Goal: Task Accomplishment & Management: Manage account settings

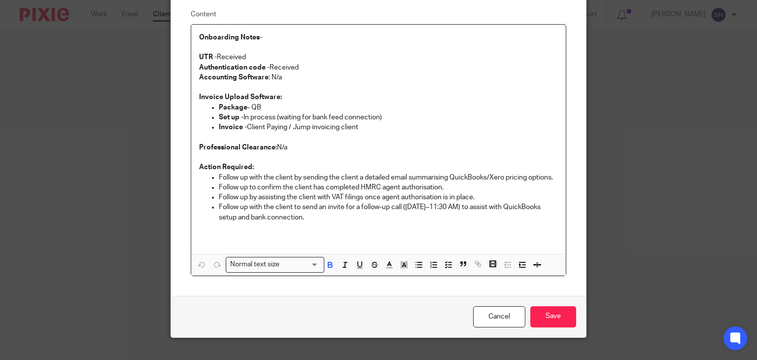
scroll to position [97, 0]
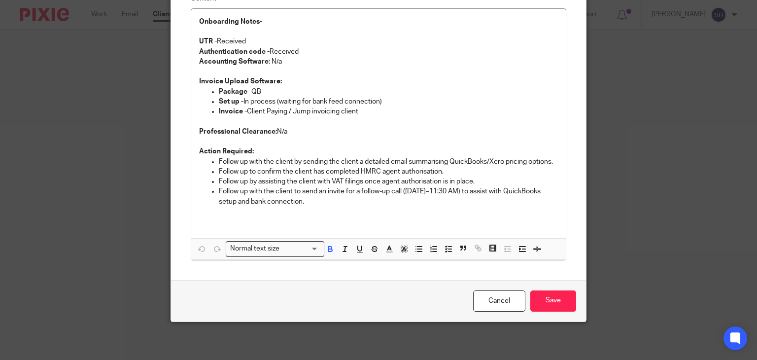
drag, startPoint x: 491, startPoint y: 303, endPoint x: 546, endPoint y: 316, distance: 57.1
click at [491, 303] on link "Cancel" at bounding box center [499, 300] width 52 height 21
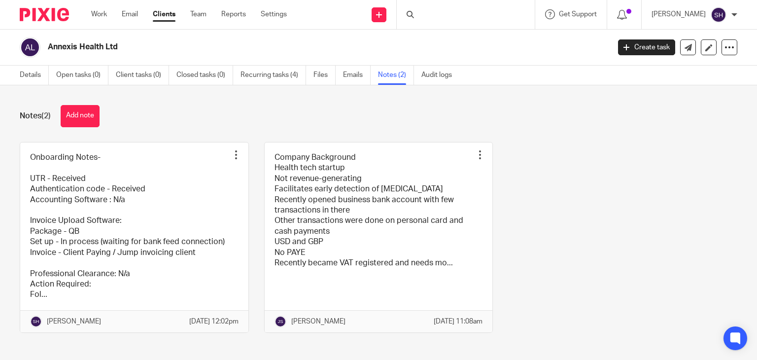
scroll to position [18, 0]
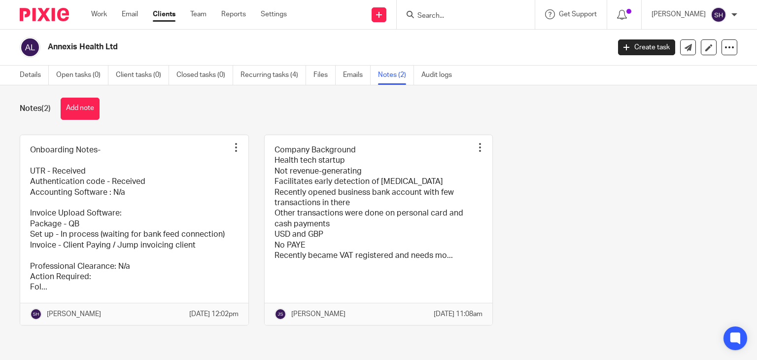
click at [425, 15] on input "Search" at bounding box center [460, 16] width 89 height 9
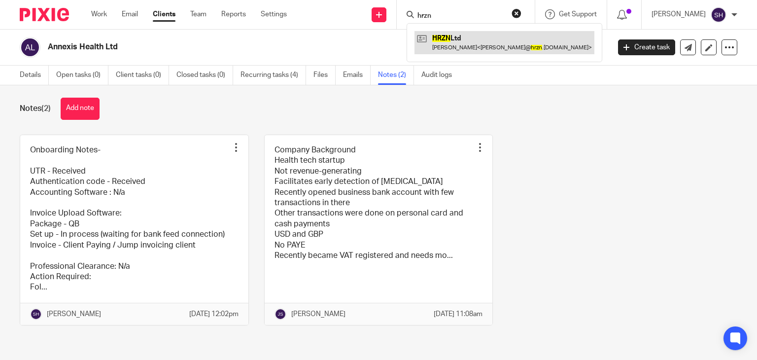
type input "hrzn"
click at [494, 37] on link at bounding box center [504, 42] width 180 height 23
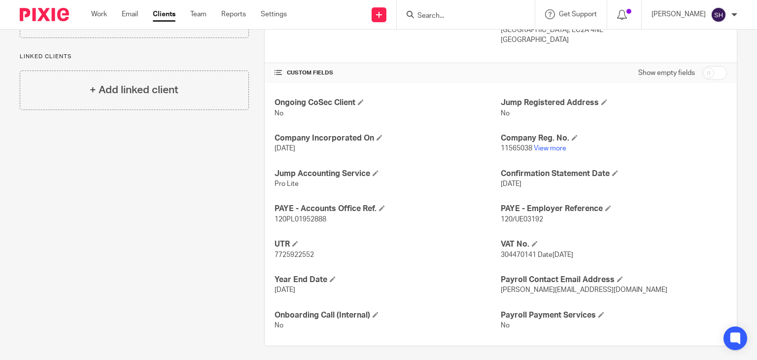
scroll to position [301, 0]
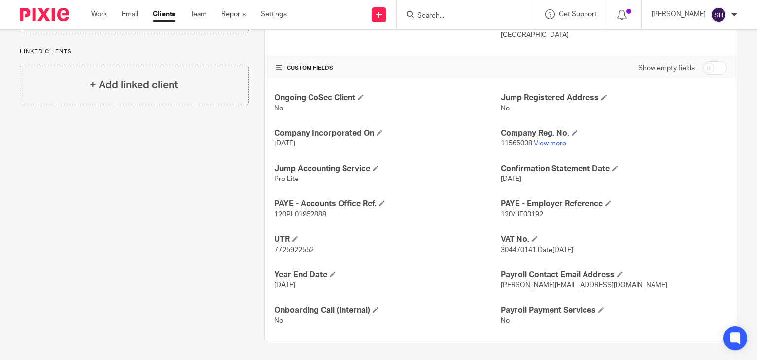
click at [702, 62] on input "checkbox" at bounding box center [714, 68] width 25 height 14
checkbox input "true"
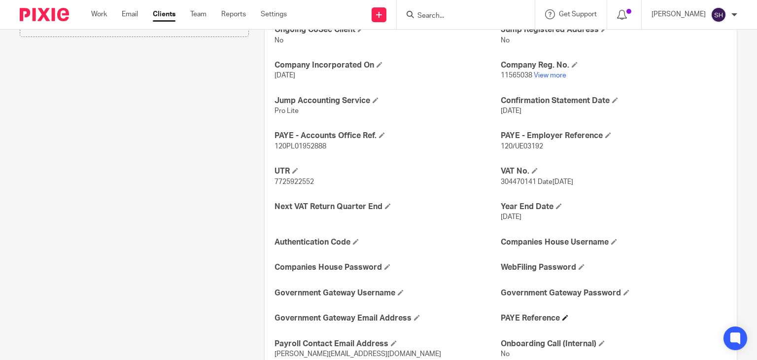
scroll to position [513, 0]
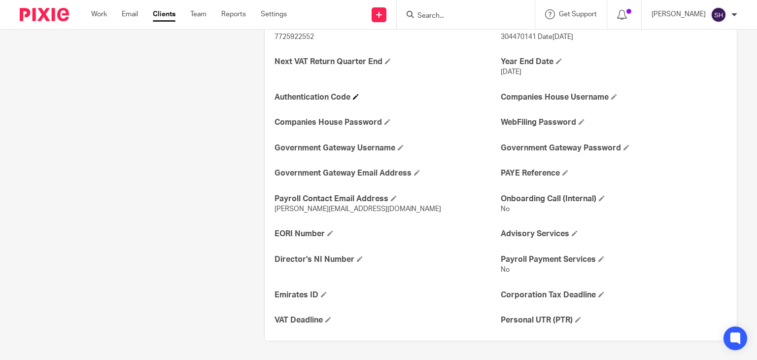
click at [353, 97] on h4 "Authentication Code" at bounding box center [387, 97] width 226 height 10
click at [357, 94] on span at bounding box center [356, 97] width 6 height 6
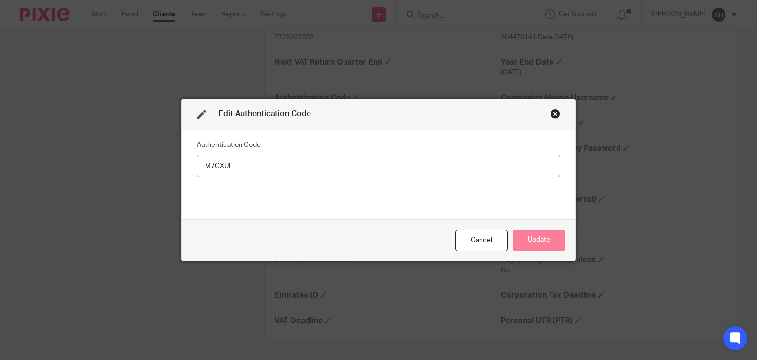
type input "M7GXUF"
click at [545, 241] on button "Update" at bounding box center [538, 240] width 53 height 21
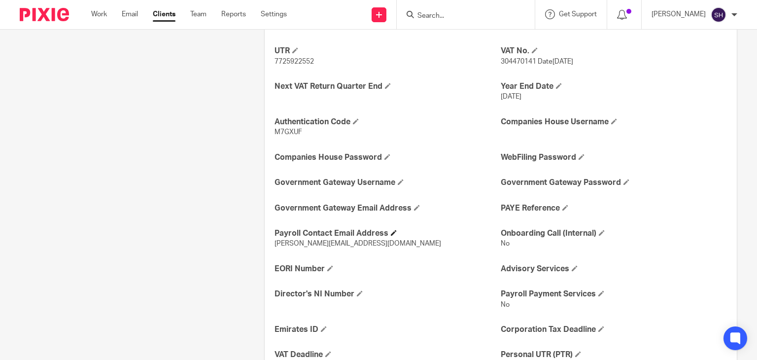
scroll to position [493, 0]
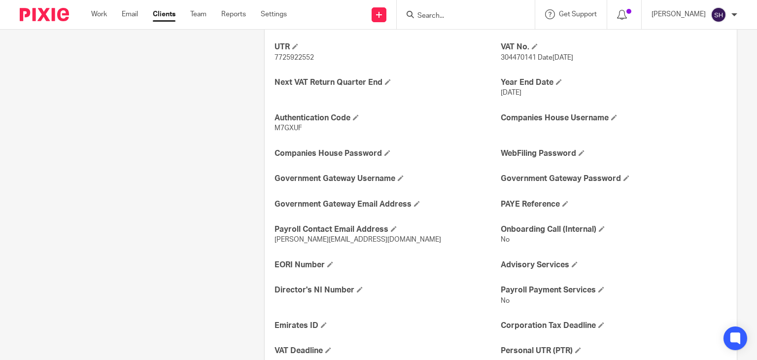
click at [419, 102] on div "Ongoing CoSec Client No Jump Registered Address No Company Incorporated On 12 S…" at bounding box center [501, 128] width 472 height 485
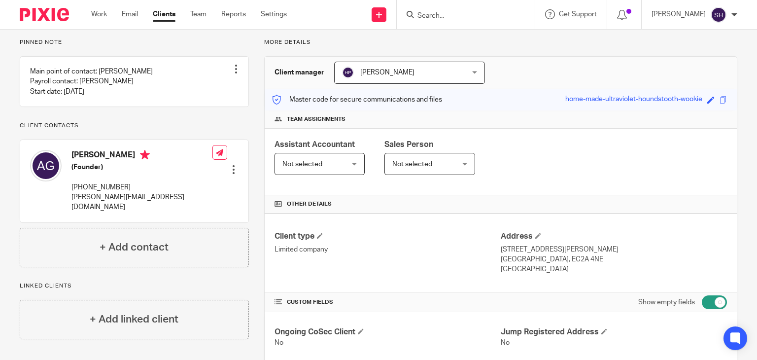
scroll to position [0, 0]
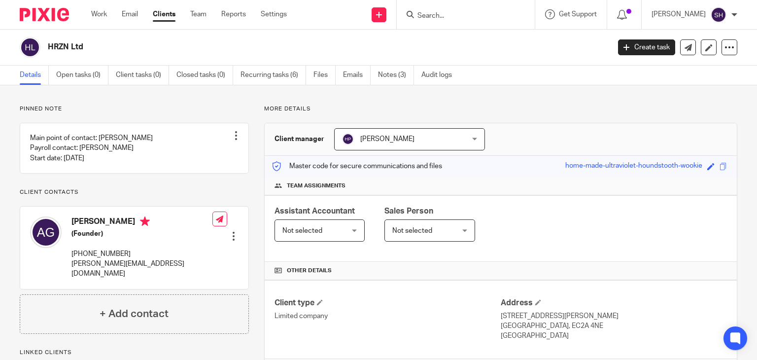
click at [457, 17] on input "Search" at bounding box center [460, 16] width 89 height 9
click at [198, 15] on link "Team" at bounding box center [198, 14] width 16 height 10
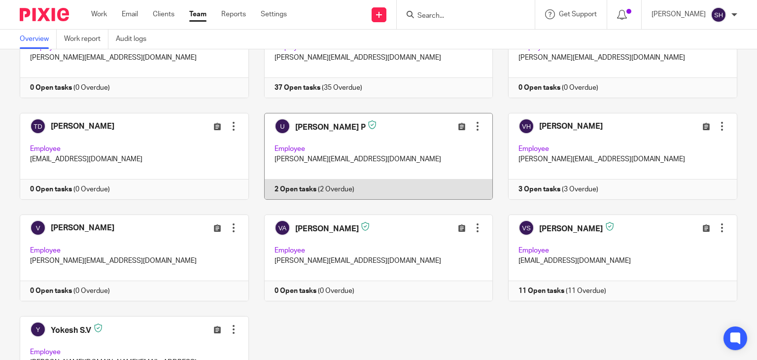
scroll to position [2940, 0]
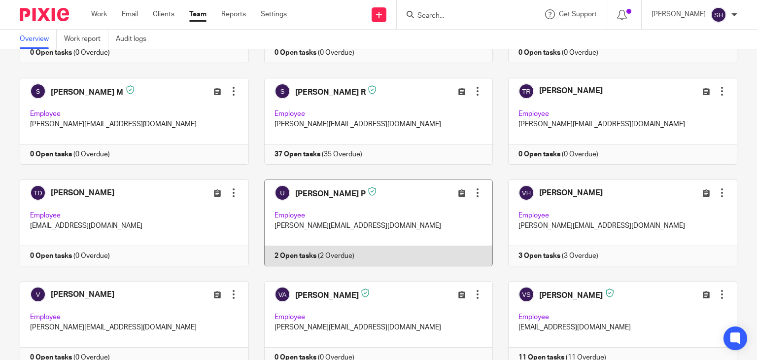
scroll to position [2841, 0]
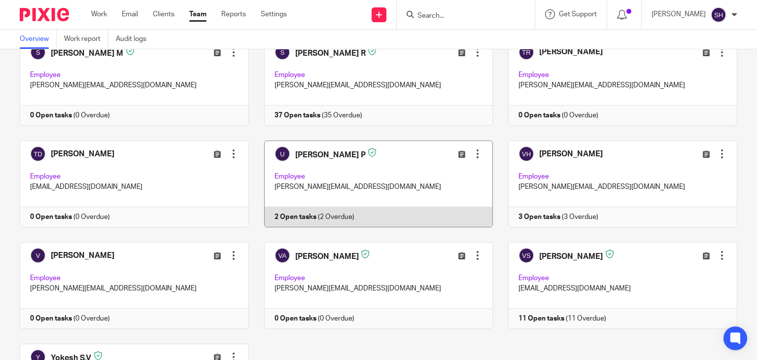
click at [472, 149] on div at bounding box center [477, 154] width 10 height 10
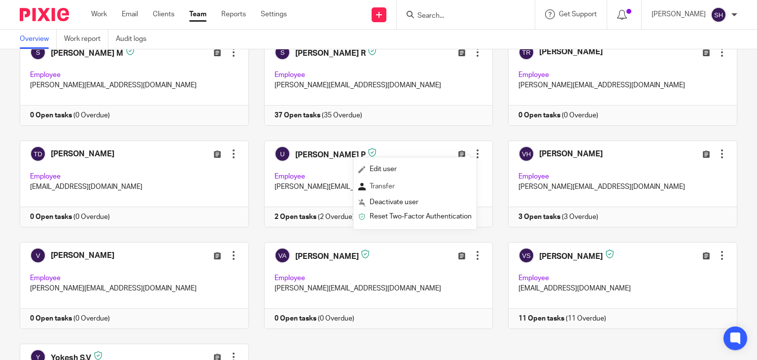
click at [385, 185] on span "Transfer" at bounding box center [381, 186] width 25 height 7
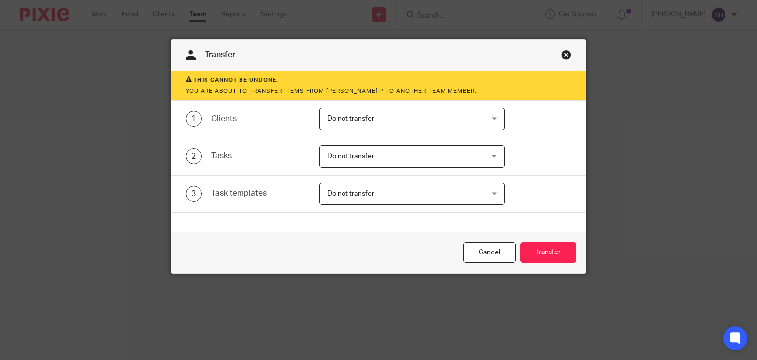
click at [476, 121] on div "Do not transfer Do not transfer" at bounding box center [411, 119] width 185 height 22
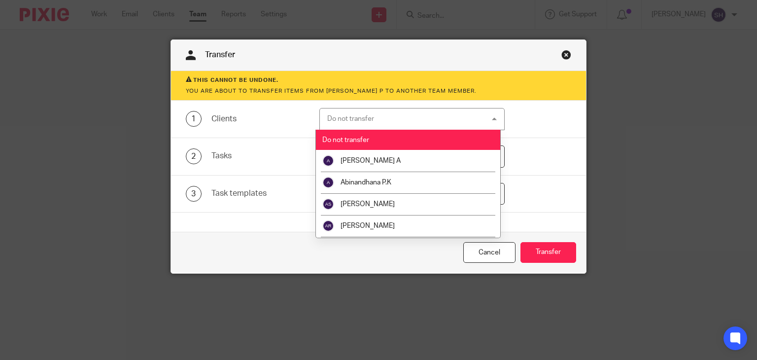
click at [681, 120] on div "Transfer This cannot be undone. You are about to transfer items from Ulaganatha…" at bounding box center [378, 180] width 757 height 360
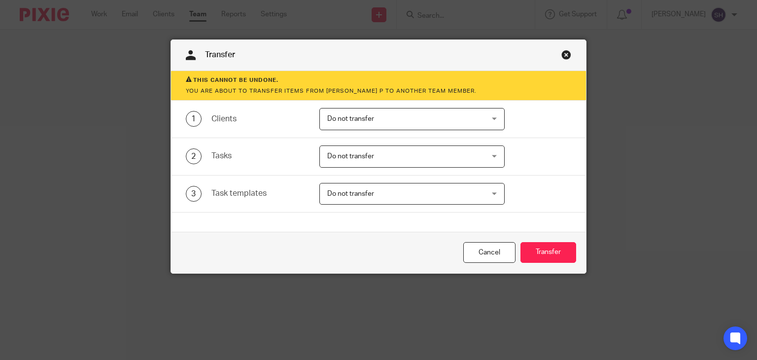
click at [562, 52] on link "Close this dialog window" at bounding box center [566, 56] width 10 height 13
drag, startPoint x: 479, startPoint y: 251, endPoint x: 515, endPoint y: 272, distance: 42.2
click at [479, 252] on link "Cancel" at bounding box center [489, 252] width 52 height 21
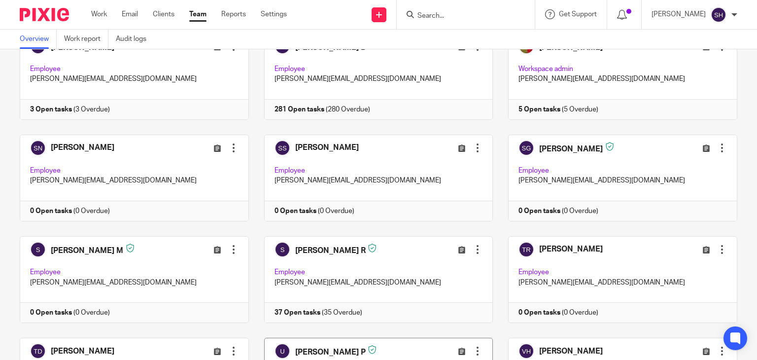
scroll to position [2792, 0]
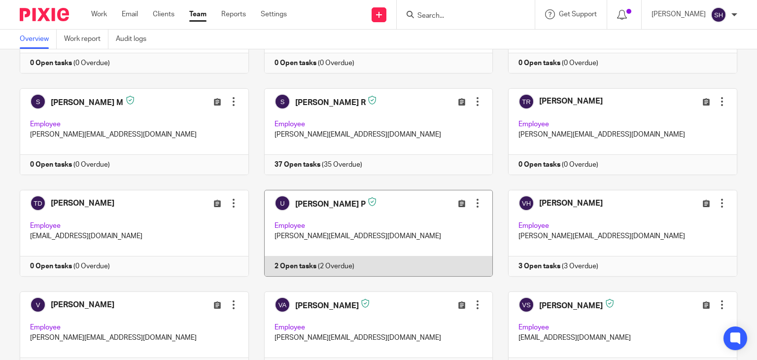
click at [472, 198] on div at bounding box center [477, 203] width 10 height 10
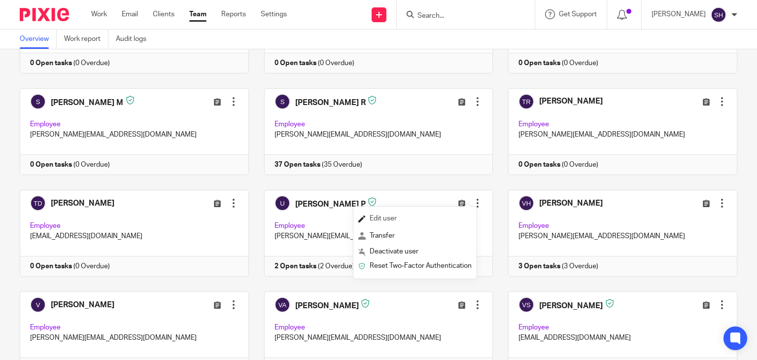
click at [373, 217] on span "Edit user" at bounding box center [382, 218] width 27 height 7
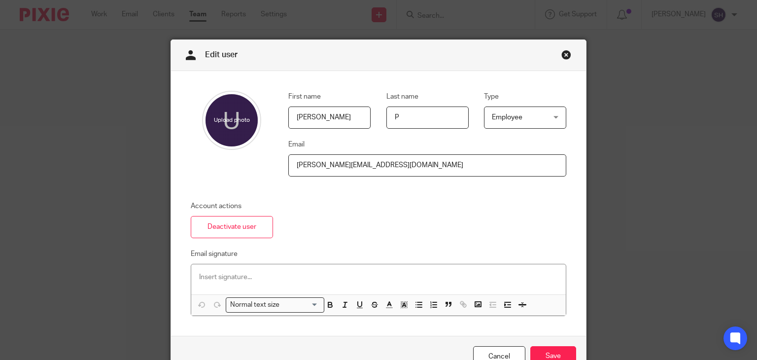
scroll to position [55, 0]
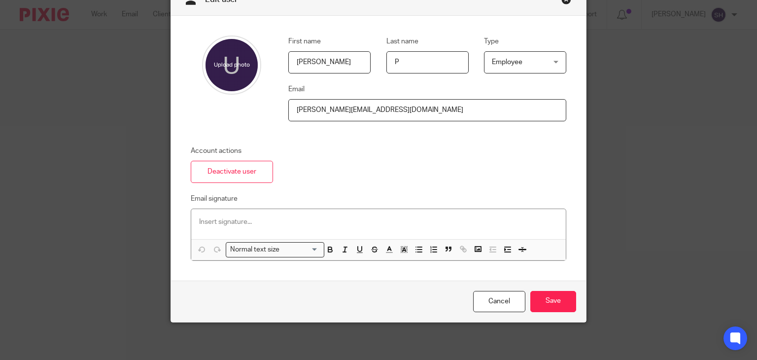
click at [451, 99] on input "ulaganathan@jumpaccounting.co.uk" at bounding box center [427, 110] width 278 height 22
click at [351, 108] on input "ulaganathan@jumpaccounting.co.uk" at bounding box center [427, 110] width 278 height 22
type input "[PERSON_NAME][EMAIL_ADDRESS][DOMAIN_NAME]"
click at [542, 301] on input "Save" at bounding box center [553, 301] width 46 height 21
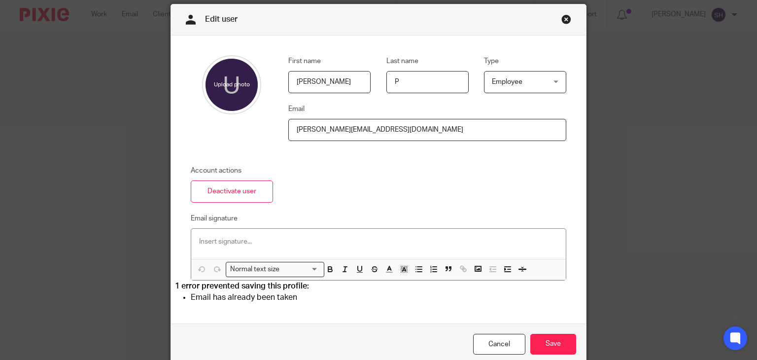
scroll to position [78, 0]
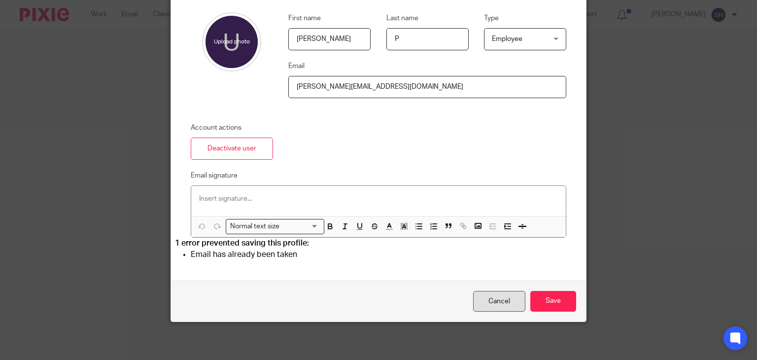
click at [501, 295] on link "Cancel" at bounding box center [499, 301] width 52 height 21
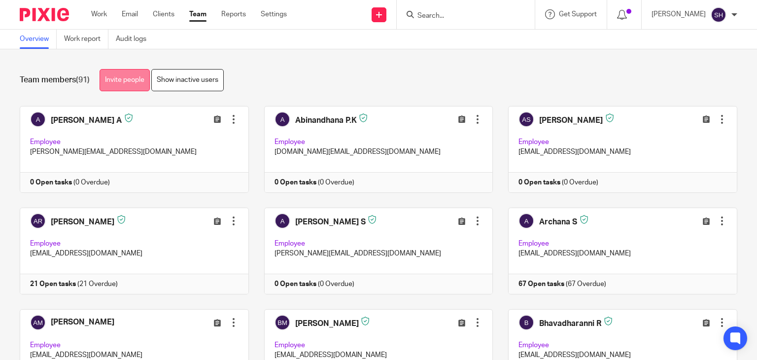
click at [119, 73] on link "Invite people" at bounding box center [125, 80] width 50 height 22
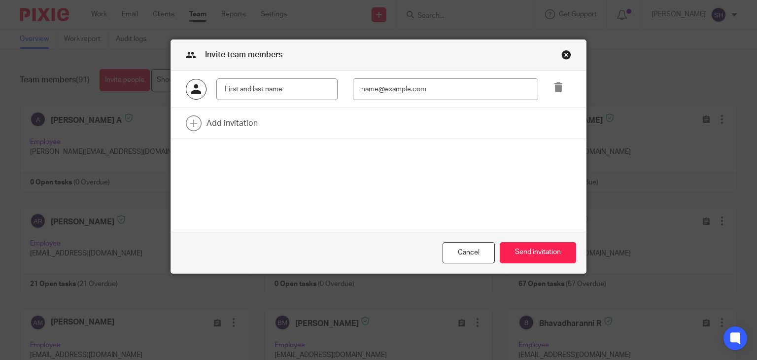
click at [309, 86] on input "text" at bounding box center [276, 89] width 121 height 22
type input "Ulaganathan Parvatharajan"
click at [385, 85] on input "email" at bounding box center [445, 89] width 185 height 22
type input "[PERSON_NAME][EMAIL_ADDRESS][DOMAIN_NAME]"
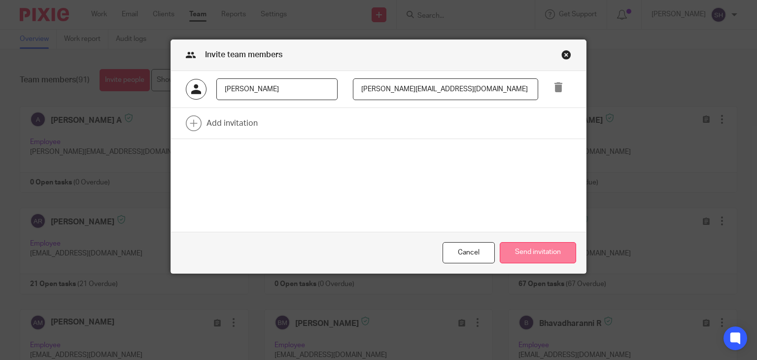
click at [548, 251] on button "Send invitation" at bounding box center [538, 252] width 76 height 21
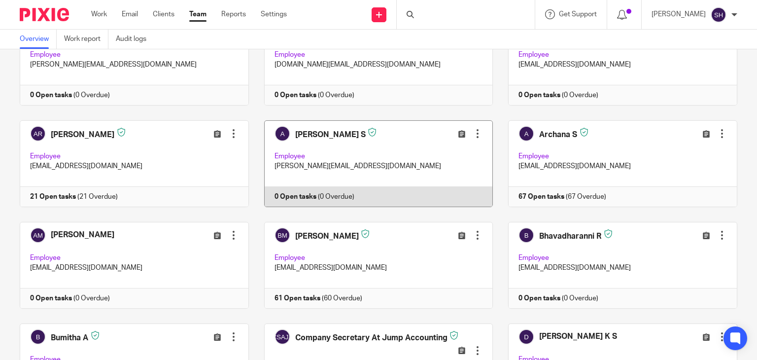
scroll to position [296, 0]
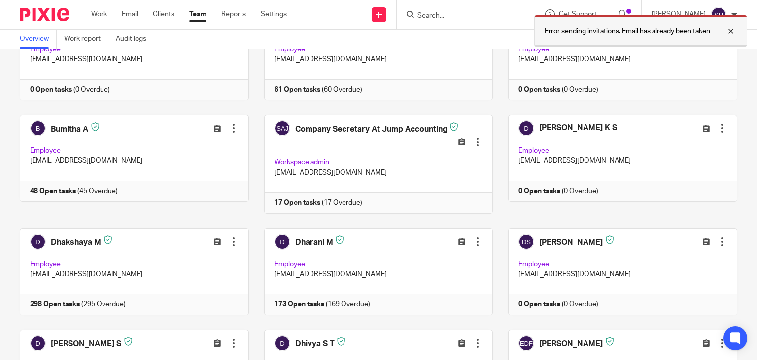
click at [726, 23] on div "Error sending invitations. Email has already been taken" at bounding box center [640, 31] width 213 height 33
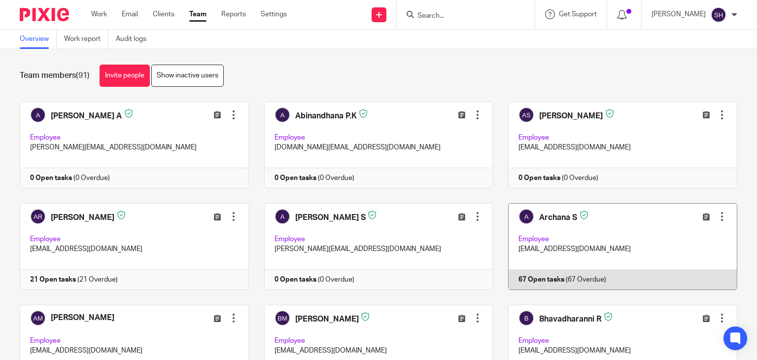
scroll to position [0, 0]
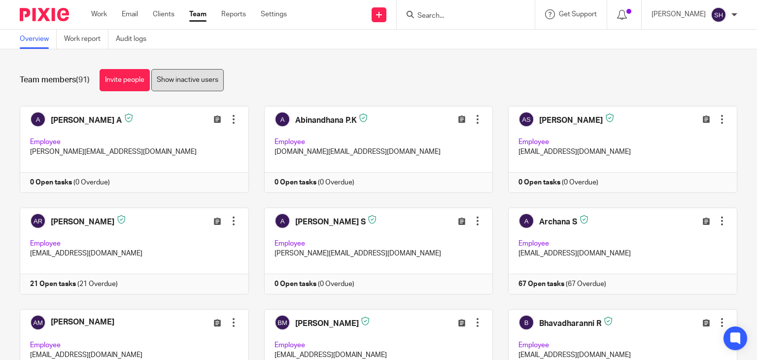
click at [199, 82] on link "Show inactive users" at bounding box center [187, 80] width 72 height 22
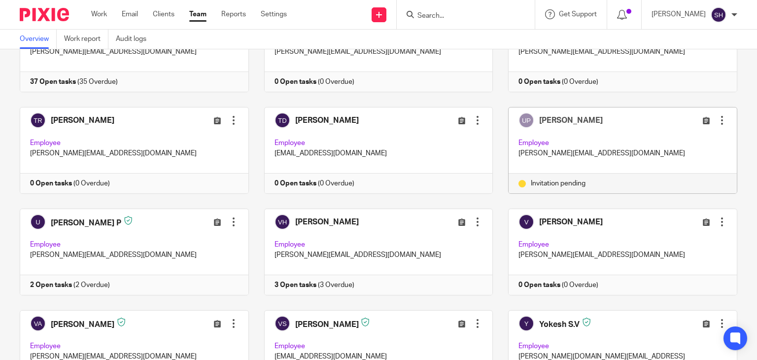
scroll to position [2857, 0]
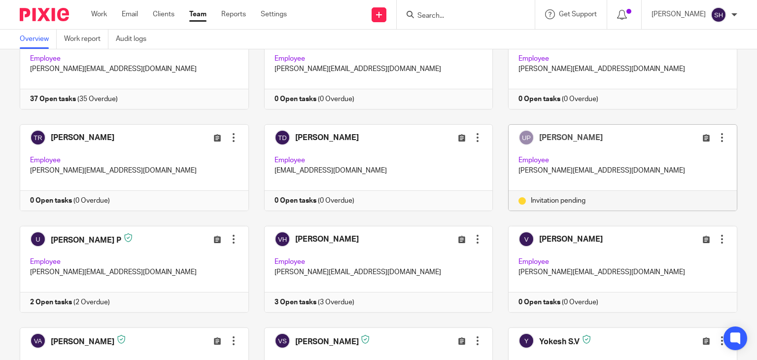
click at [707, 132] on div "Edit user Resend invitation Deactivate user Remove user" at bounding box center [691, 137] width 69 height 11
click at [717, 133] on div at bounding box center [722, 138] width 10 height 10
click at [690, 169] on span "Resend invitation" at bounding box center [684, 170] width 53 height 7
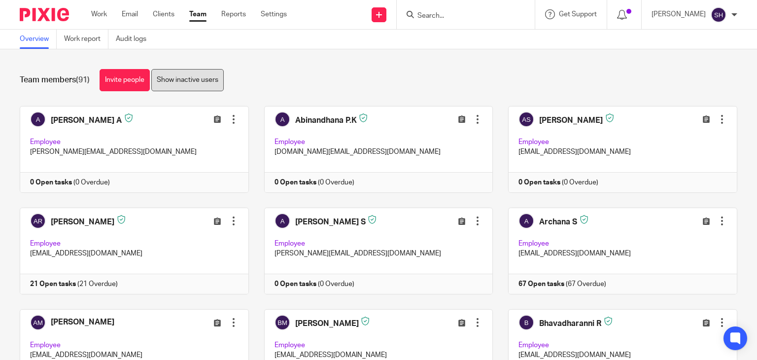
click at [192, 73] on link "Show inactive users" at bounding box center [187, 80] width 72 height 22
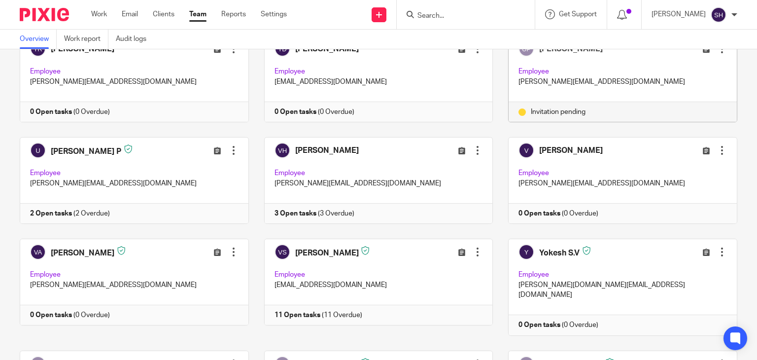
scroll to position [2915, 0]
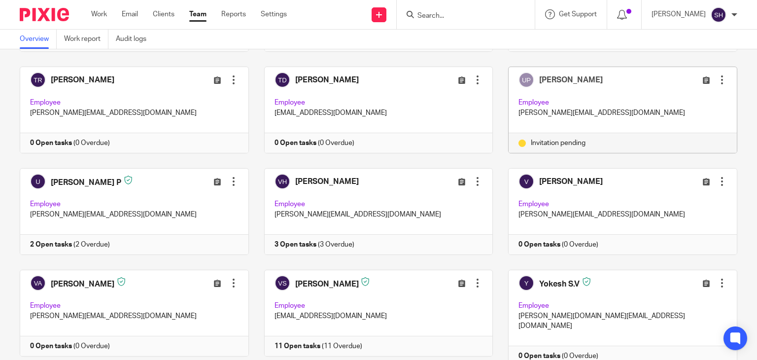
click at [717, 75] on div at bounding box center [722, 80] width 10 height 10
click at [678, 92] on span "Edit user" at bounding box center [671, 95] width 27 height 7
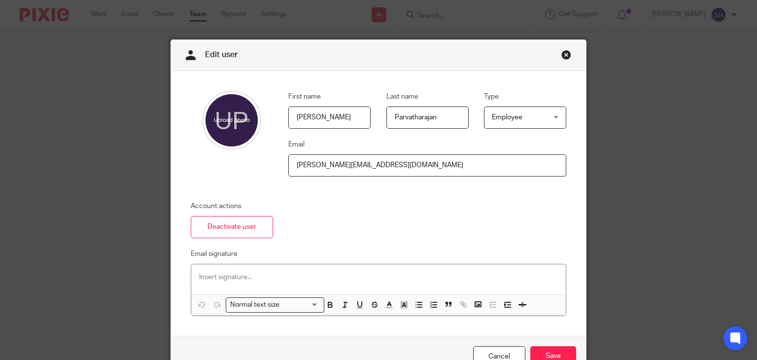
click at [246, 270] on div at bounding box center [378, 279] width 375 height 30
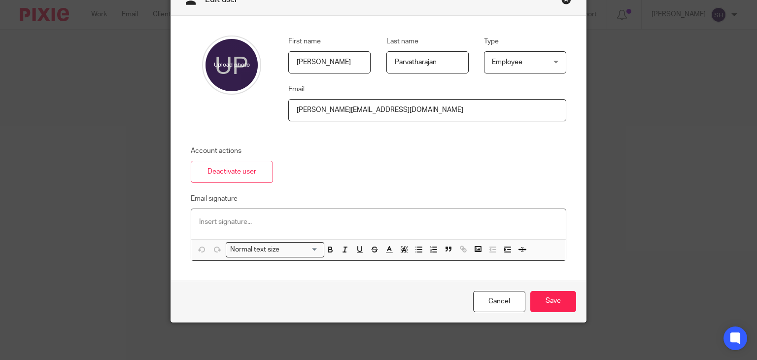
scroll to position [55, 0]
click at [548, 298] on input "Save" at bounding box center [553, 301] width 46 height 21
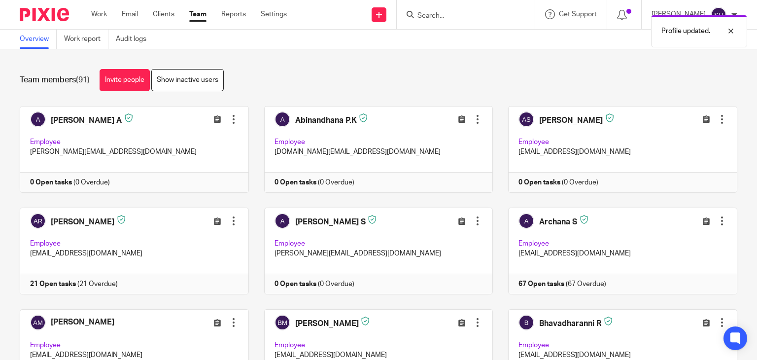
drag, startPoint x: 546, startPoint y: 52, endPoint x: 549, endPoint y: 47, distance: 5.6
click at [545, 53] on div "Team members (91) Invite people Show inactive users Invite team members Add inv…" at bounding box center [378, 204] width 757 height 310
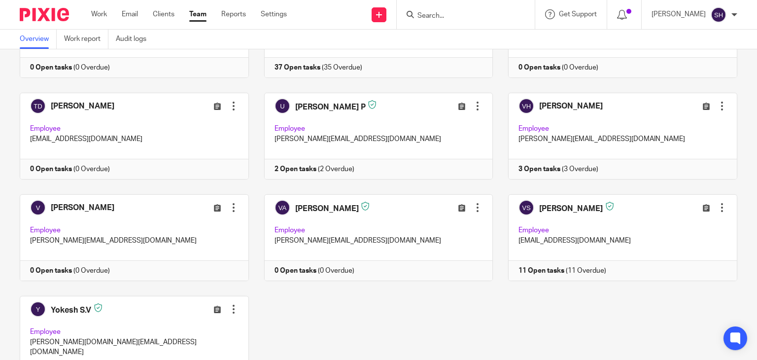
scroll to position [2841, 0]
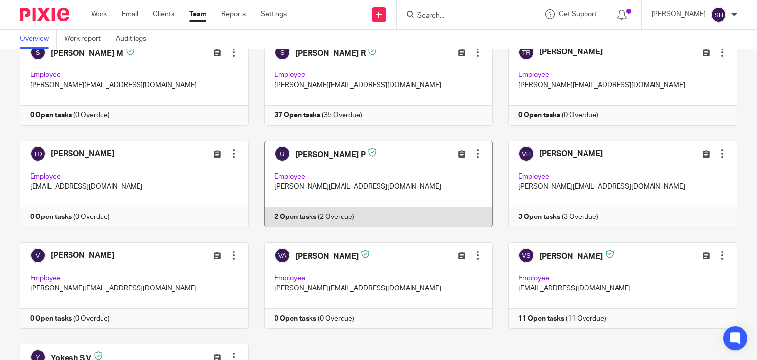
click at [472, 149] on div at bounding box center [477, 154] width 10 height 10
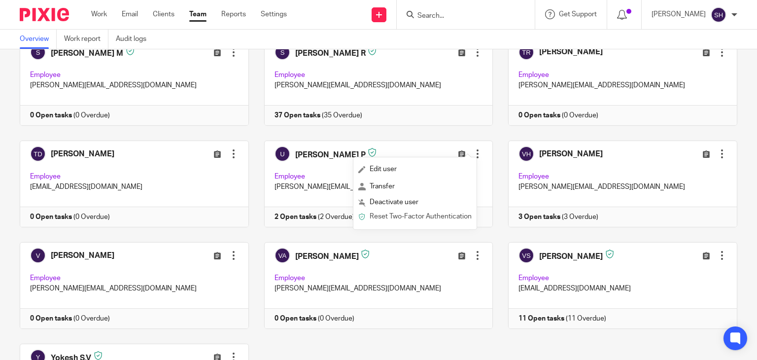
click at [415, 216] on span "Reset Two-Factor Authentication" at bounding box center [420, 216] width 102 height 7
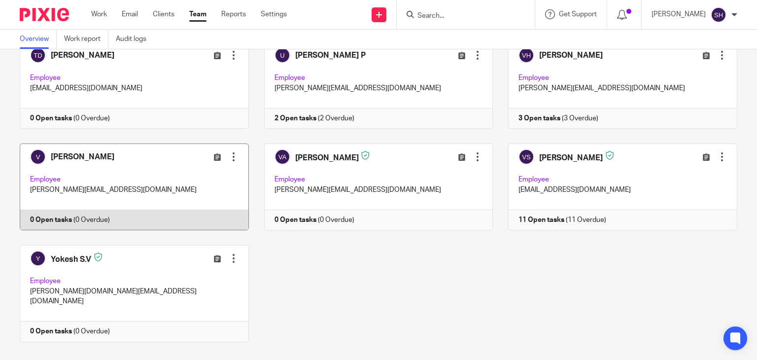
scroll to position [2792, 0]
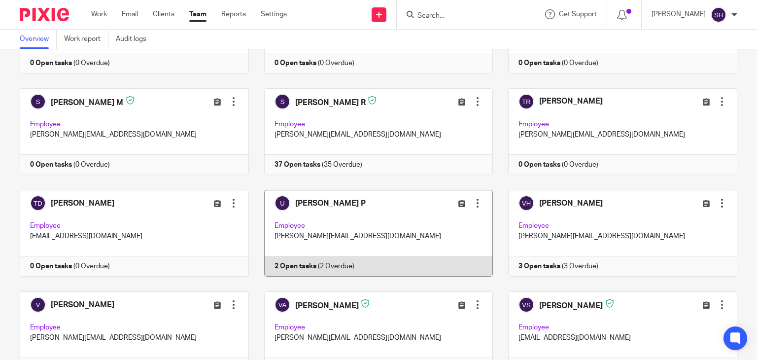
click at [472, 199] on div at bounding box center [477, 203] width 10 height 10
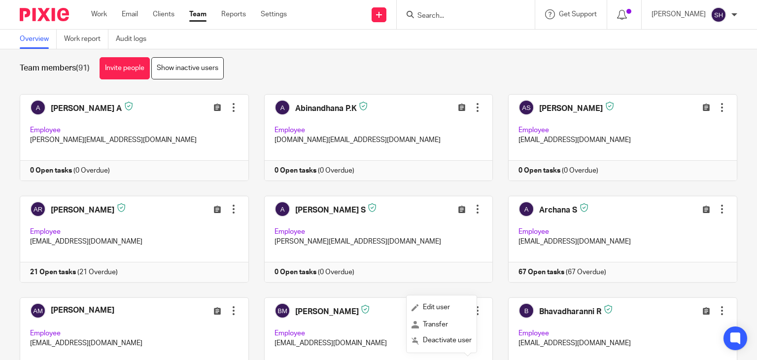
scroll to position [0, 0]
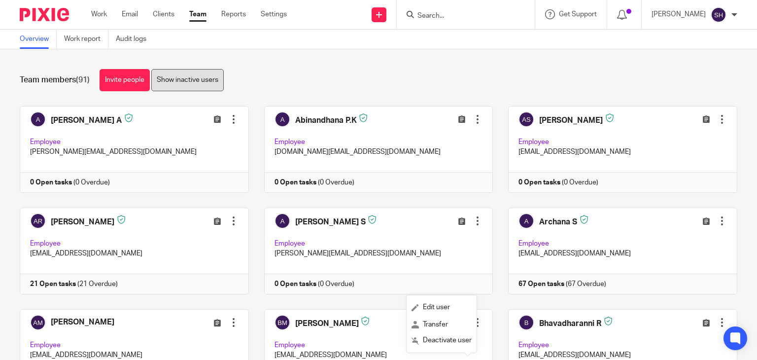
click at [191, 83] on link "Show inactive users" at bounding box center [187, 80] width 72 height 22
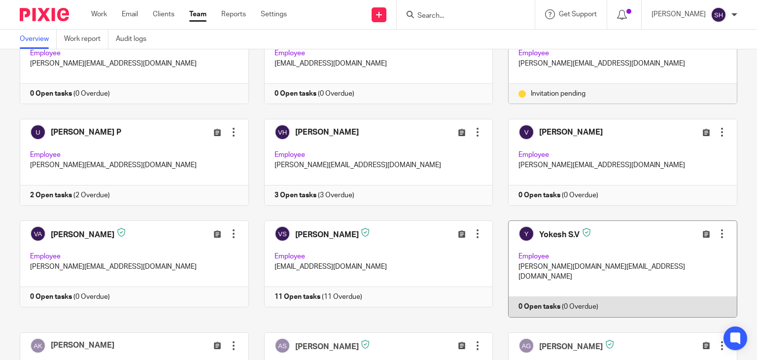
scroll to position [2866, 0]
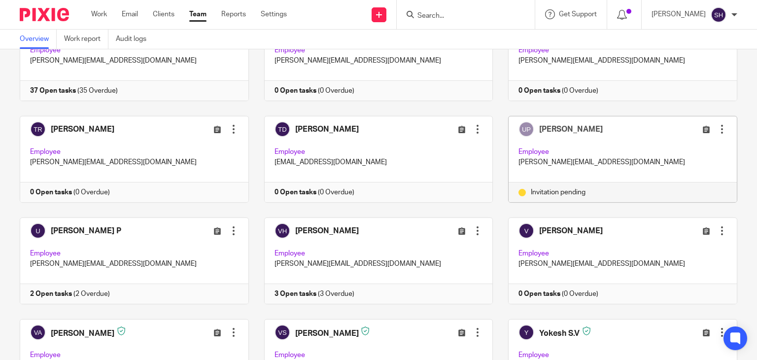
click at [685, 124] on div "Edit user Resend invitation Deactivate user Remove user" at bounding box center [691, 129] width 69 height 11
click at [702, 126] on icon at bounding box center [705, 129] width 7 height 7
click at [717, 124] on div at bounding box center [722, 129] width 10 height 10
click at [668, 192] on span "Remove user" at bounding box center [678, 190] width 41 height 7
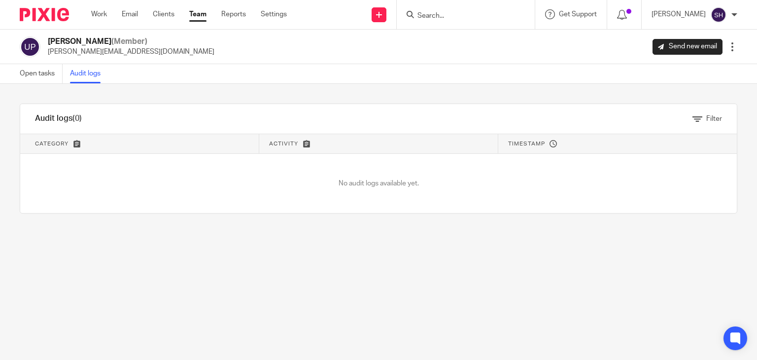
click at [727, 42] on div at bounding box center [732, 47] width 10 height 10
click at [695, 114] on span "Remove user" at bounding box center [695, 114] width 41 height 7
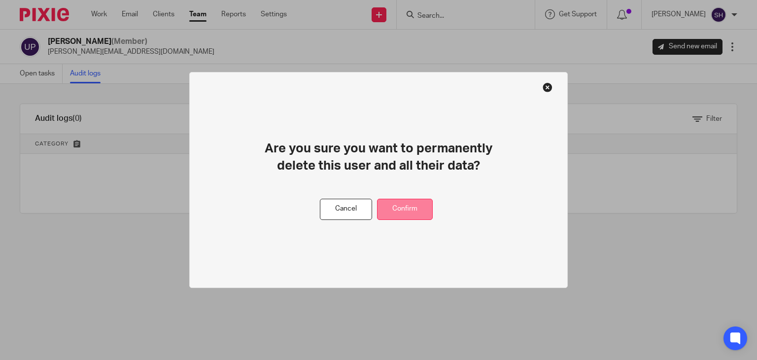
click at [409, 206] on button "Confirm" at bounding box center [405, 209] width 56 height 21
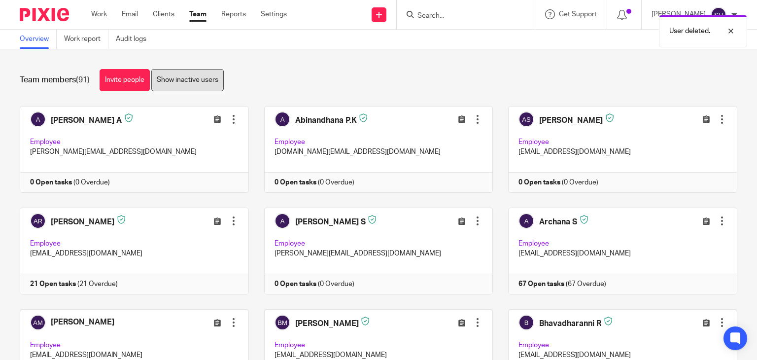
click at [213, 79] on link "Show inactive users" at bounding box center [187, 80] width 72 height 22
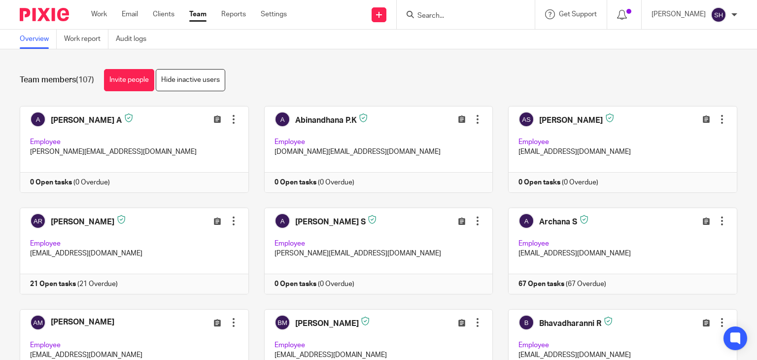
click at [288, 75] on div "Team members (107) Invite people Hide inactive users" at bounding box center [378, 80] width 717 height 22
click at [131, 84] on link "Invite people" at bounding box center [129, 80] width 50 height 22
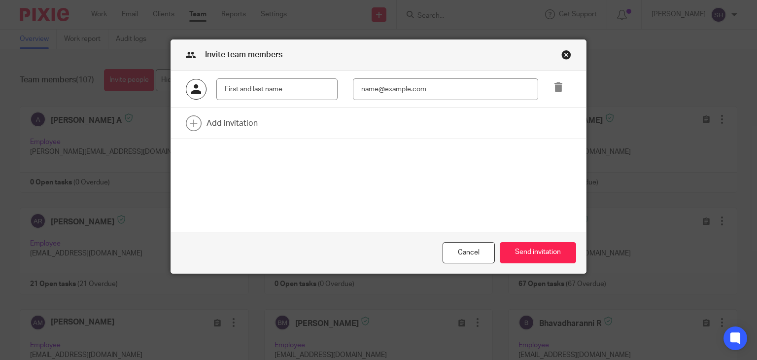
click at [561, 50] on div "Close this dialog window" at bounding box center [566, 55] width 10 height 10
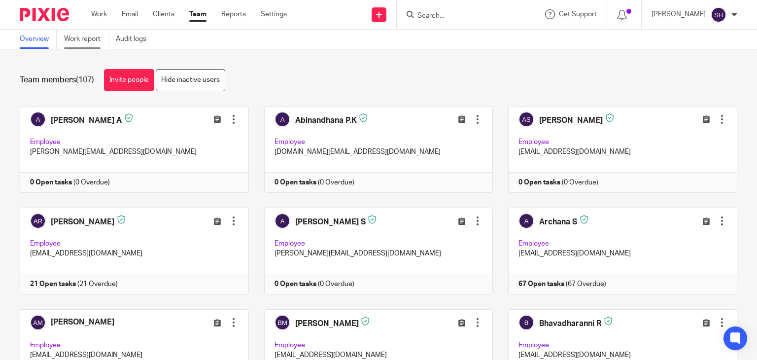
click at [66, 48] on link "Work report" at bounding box center [86, 39] width 44 height 19
click at [194, 77] on link "Hide inactive users" at bounding box center [190, 80] width 69 height 22
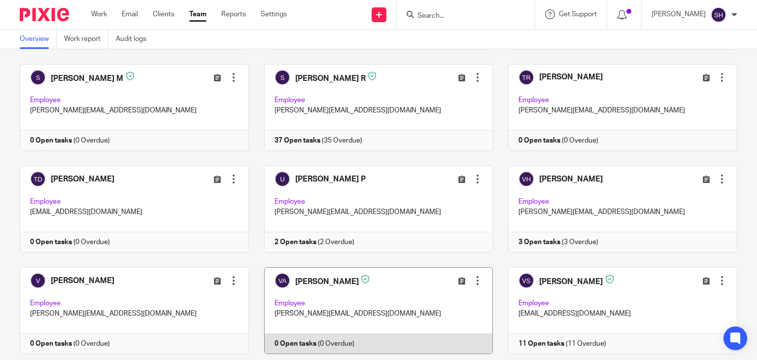
scroll to position [2907, 0]
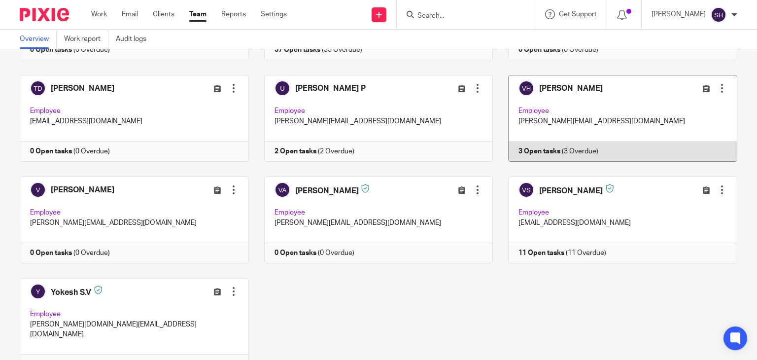
drag, startPoint x: 466, startPoint y: 78, endPoint x: 497, endPoint y: 114, distance: 47.6
click at [472, 83] on div at bounding box center [477, 88] width 10 height 10
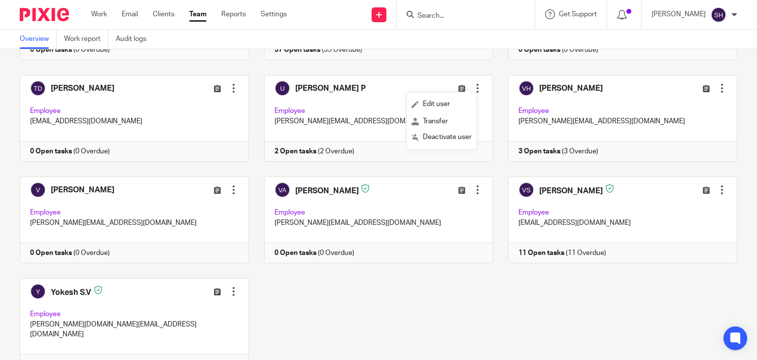
click at [162, 14] on link "Clients" at bounding box center [164, 14] width 22 height 10
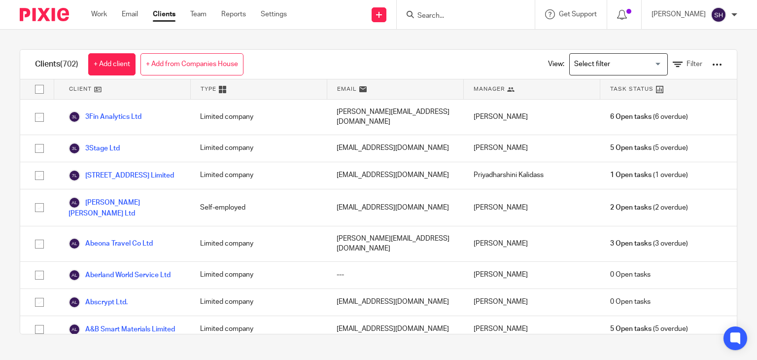
click at [209, 11] on ul "Work Email Clients Team Reports Settings" at bounding box center [196, 14] width 210 height 10
click at [196, 15] on link "Team" at bounding box center [198, 14] width 16 height 10
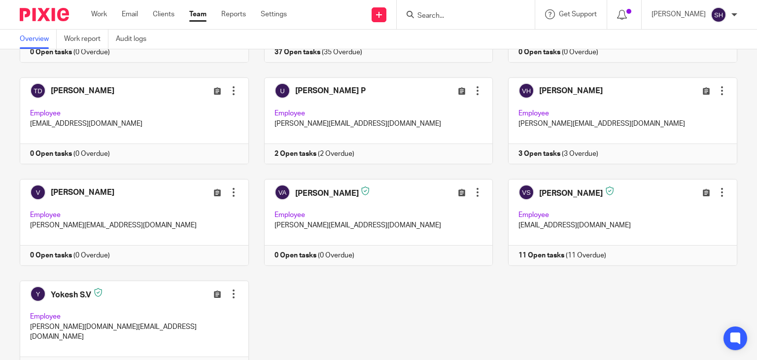
scroll to position [2841, 0]
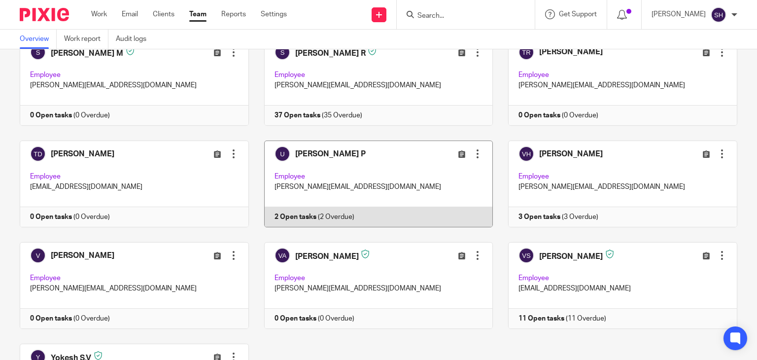
click at [472, 149] on div at bounding box center [477, 154] width 10 height 10
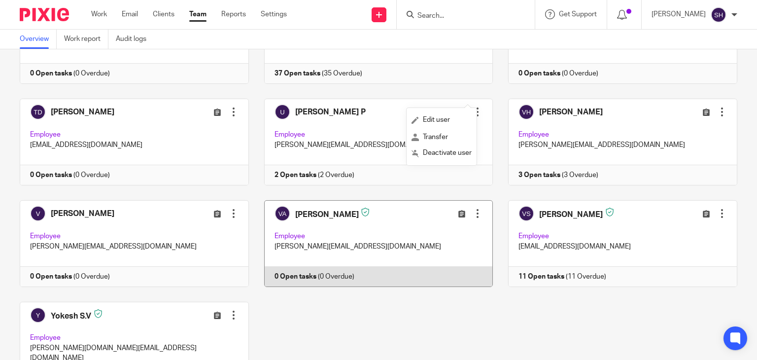
scroll to position [2890, 0]
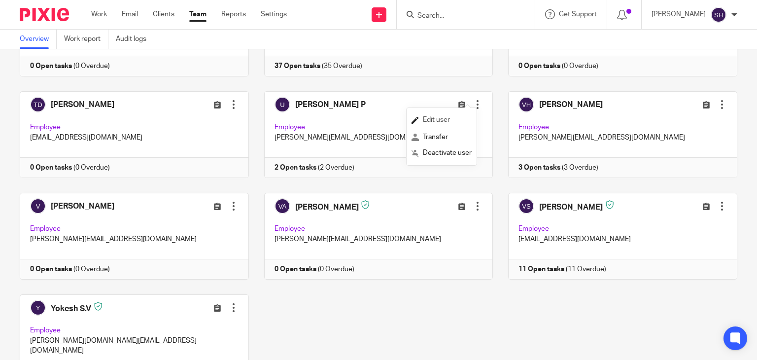
click at [443, 119] on span "Edit user" at bounding box center [436, 119] width 27 height 7
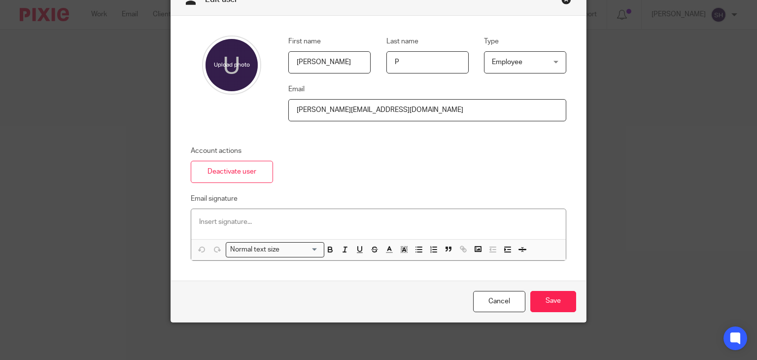
scroll to position [55, 0]
click at [487, 297] on link "Cancel" at bounding box center [499, 301] width 52 height 21
